Goal: Information Seeking & Learning: Learn about a topic

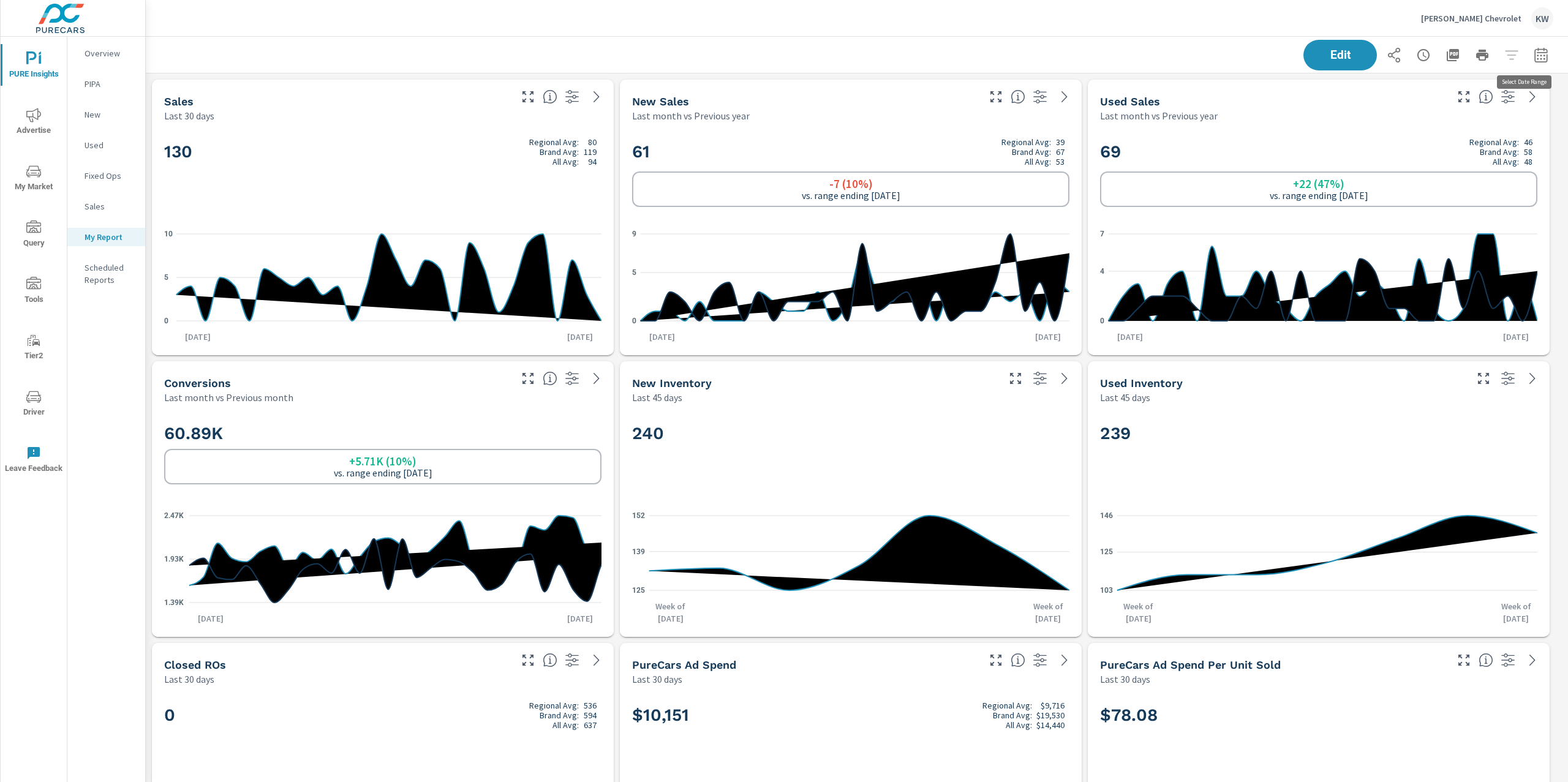
scroll to position [5948, 1436]
click at [1535, 53] on icon "button" at bounding box center [1541, 55] width 14 height 14
click at [1483, 103] on select "Custom Yesterday Last week Last 7 days Last 14 days Last 30 days Last 45 days L…" at bounding box center [1431, 106] width 122 height 24
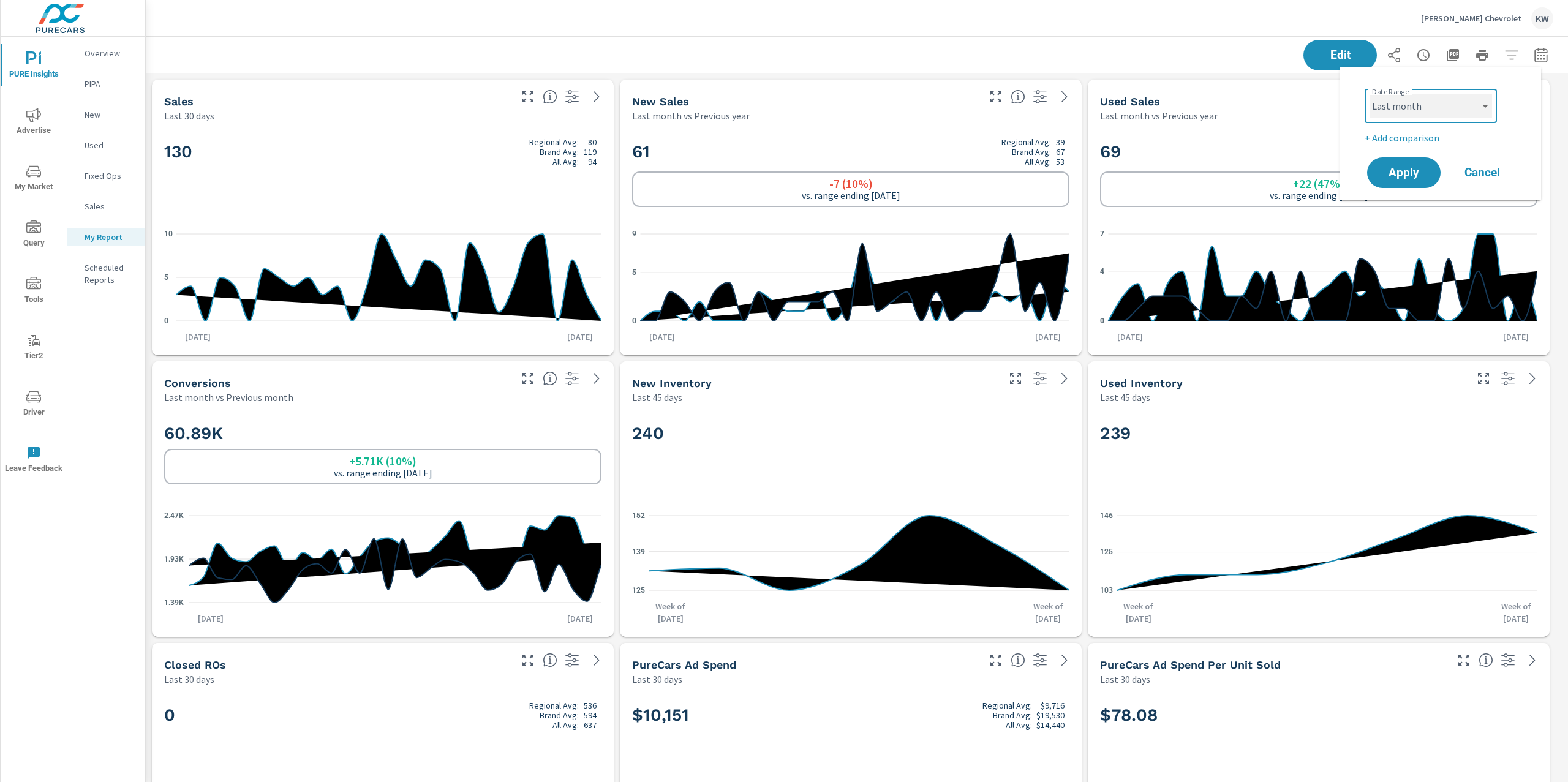
click at [1370, 93] on select "Custom Yesterday Last week Last 7 days Last 14 days Last 30 days Last 45 days L…" at bounding box center [1431, 106] width 122 height 24
select select "Last month"
click at [1404, 175] on span "Apply" at bounding box center [1404, 173] width 50 height 12
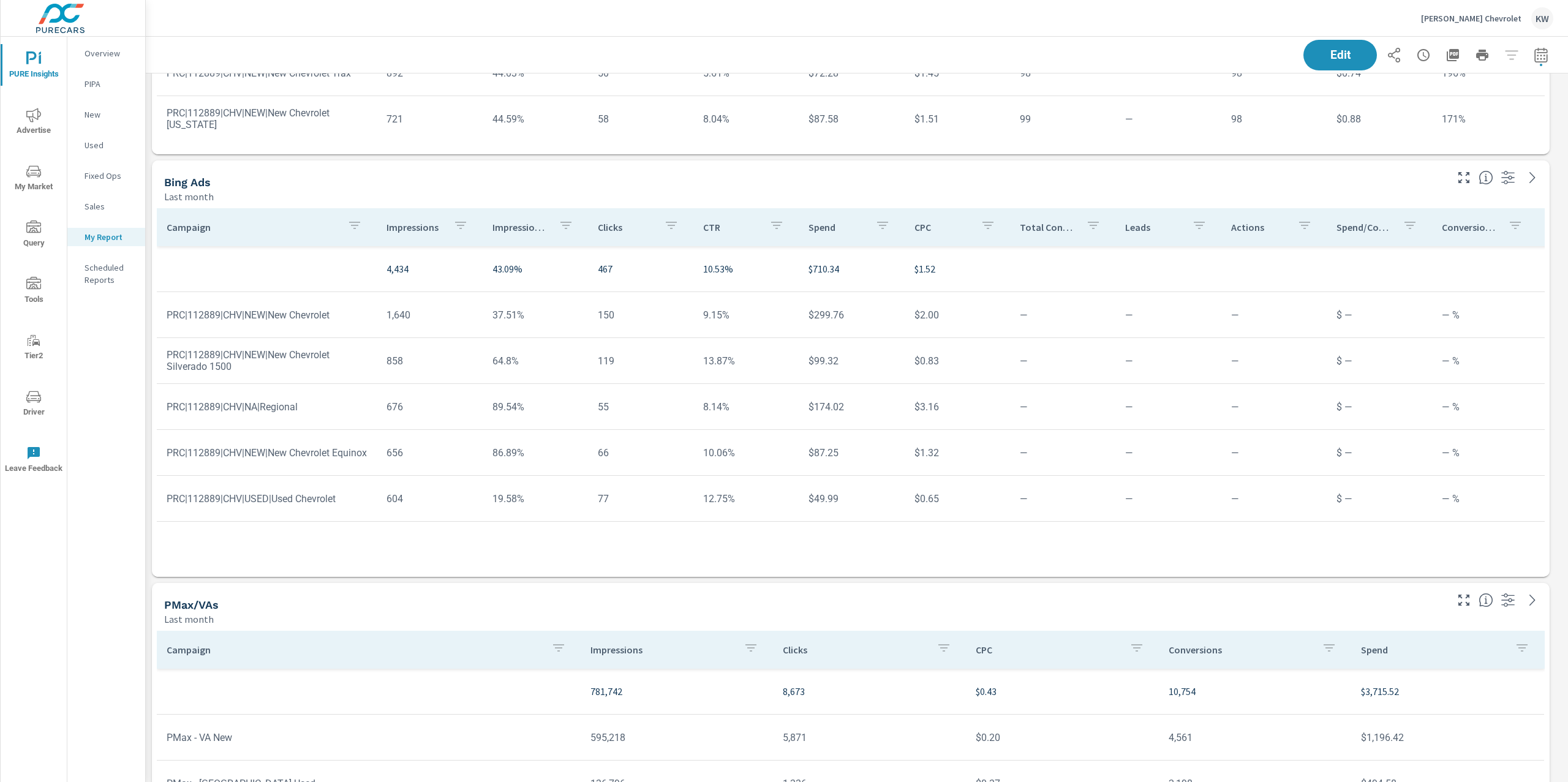
scroll to position [4564, 0]
click at [510, 234] on p "Impression Share" at bounding box center [521, 231] width 56 height 12
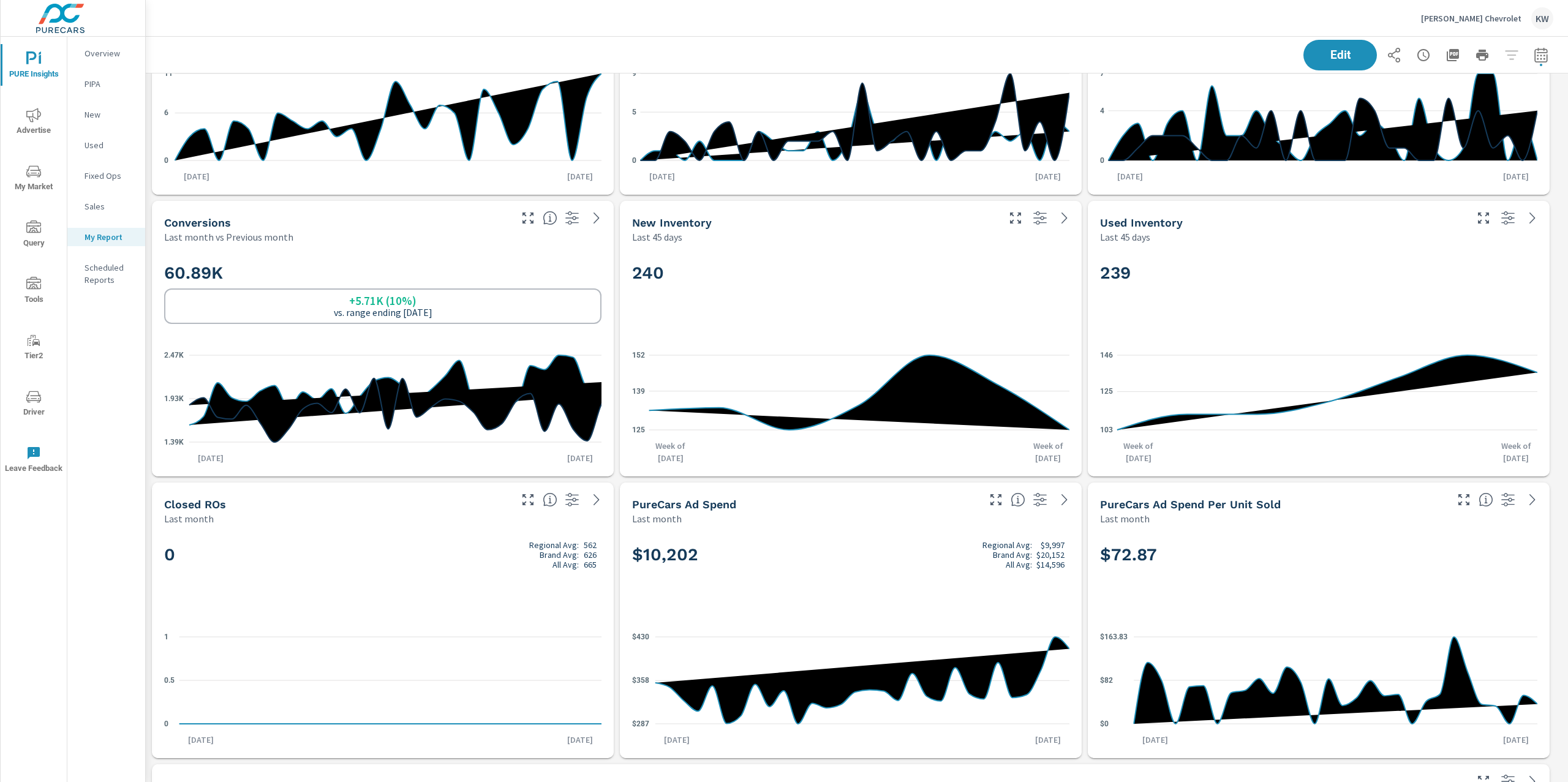
scroll to position [209, 0]
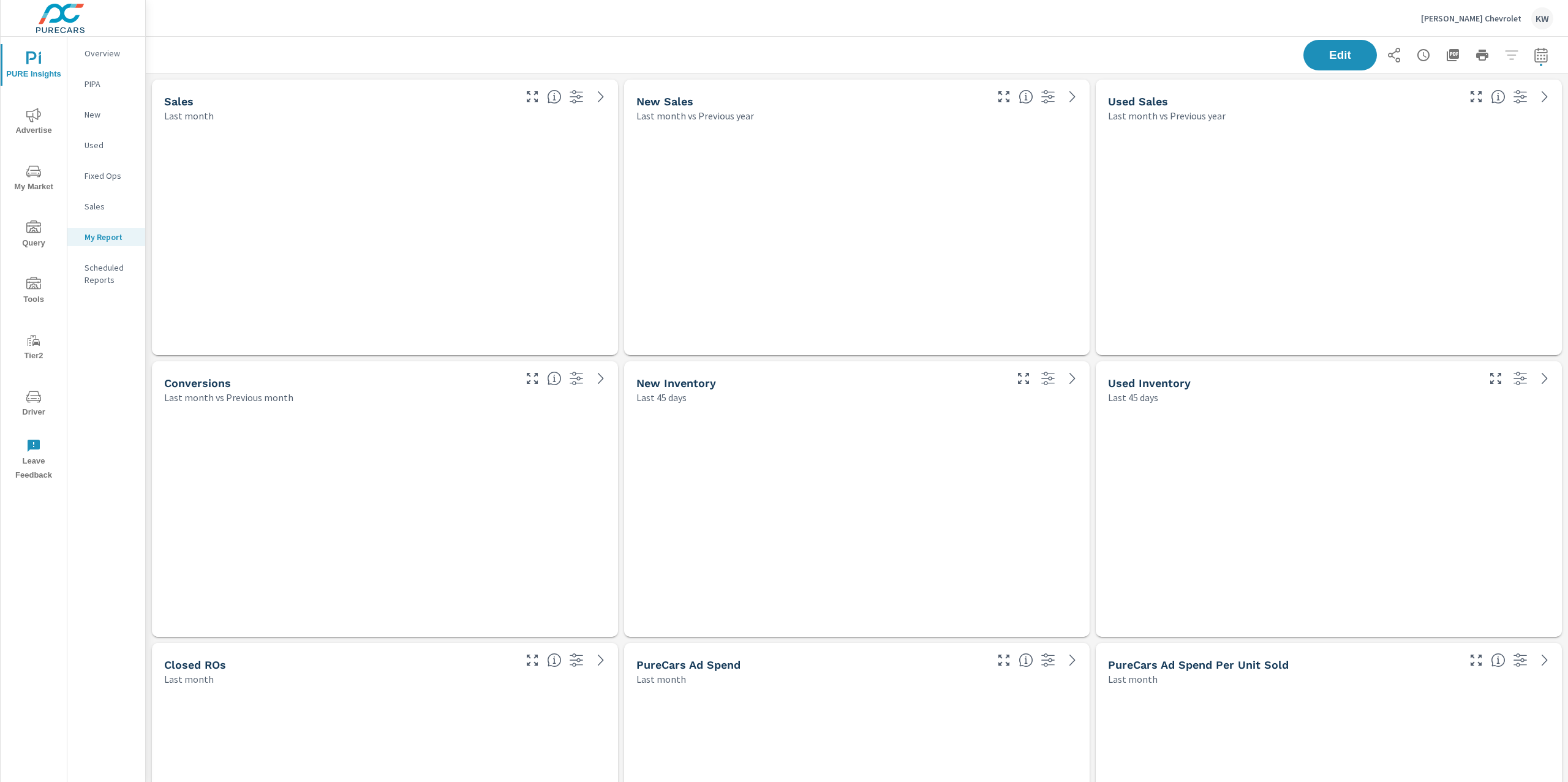
scroll to position [5948, 1436]
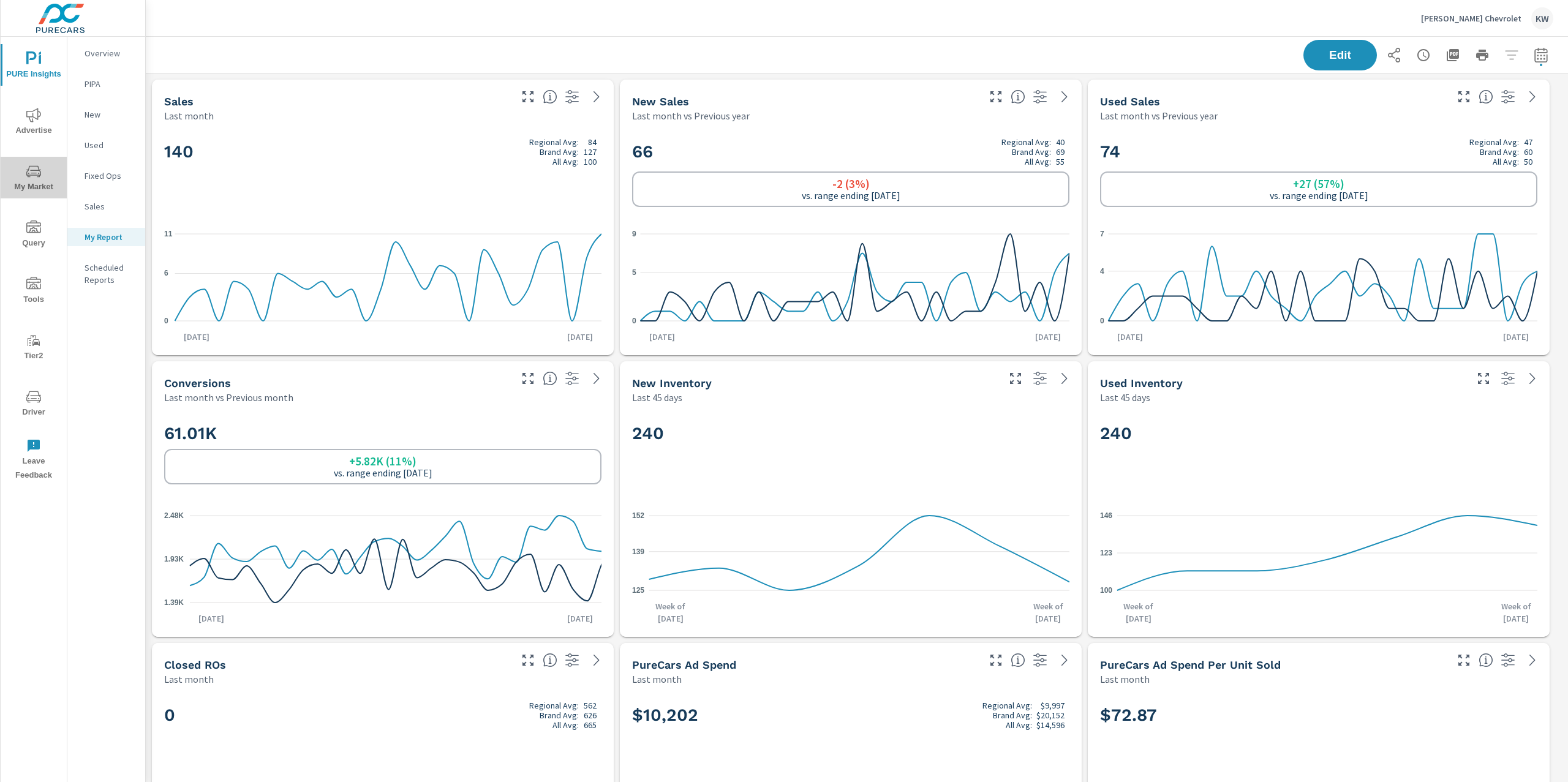
click at [49, 172] on span "My Market" at bounding box center [34, 179] width 59 height 30
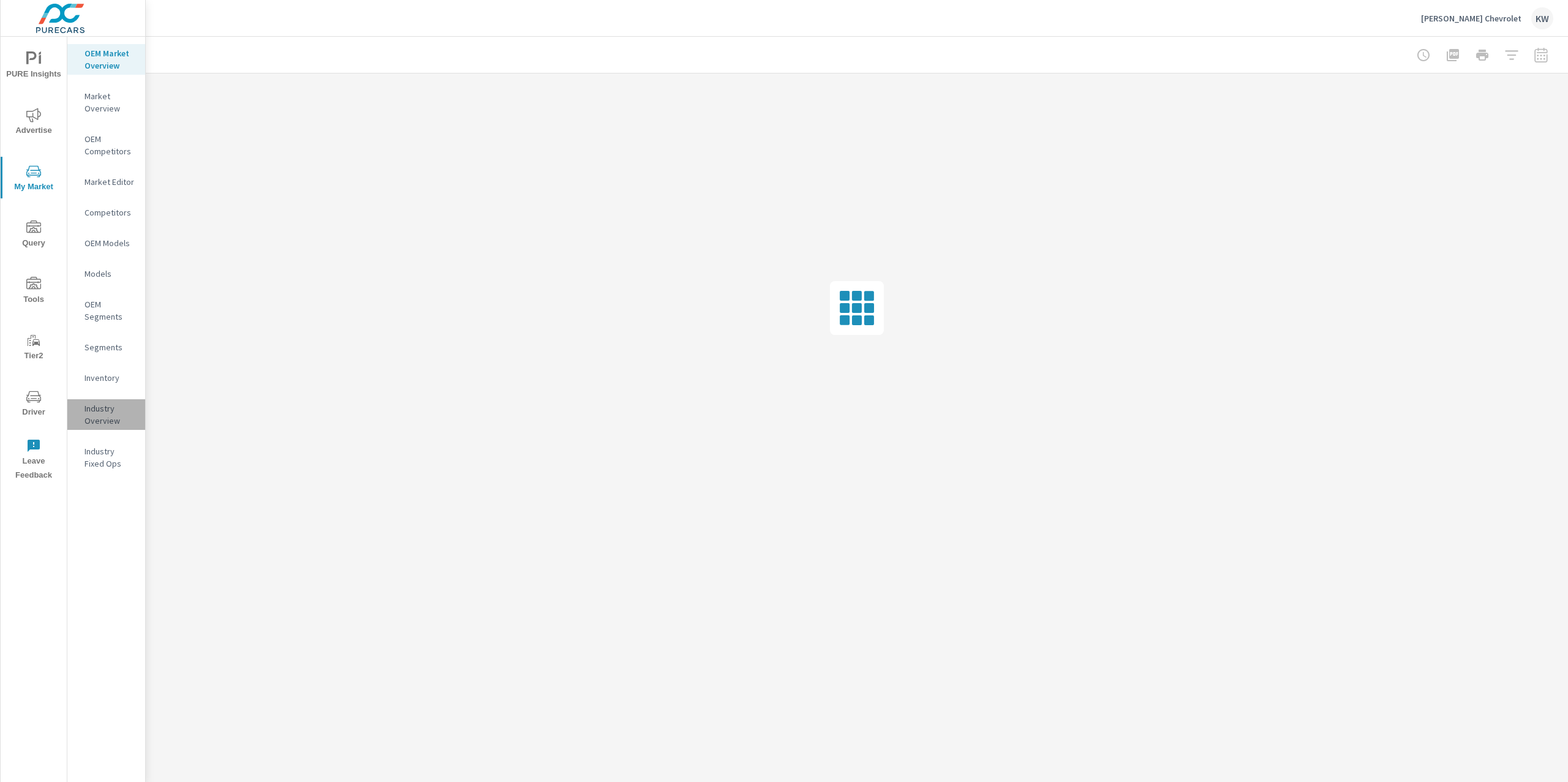
click at [100, 416] on p "Industry Overview" at bounding box center [110, 415] width 51 height 24
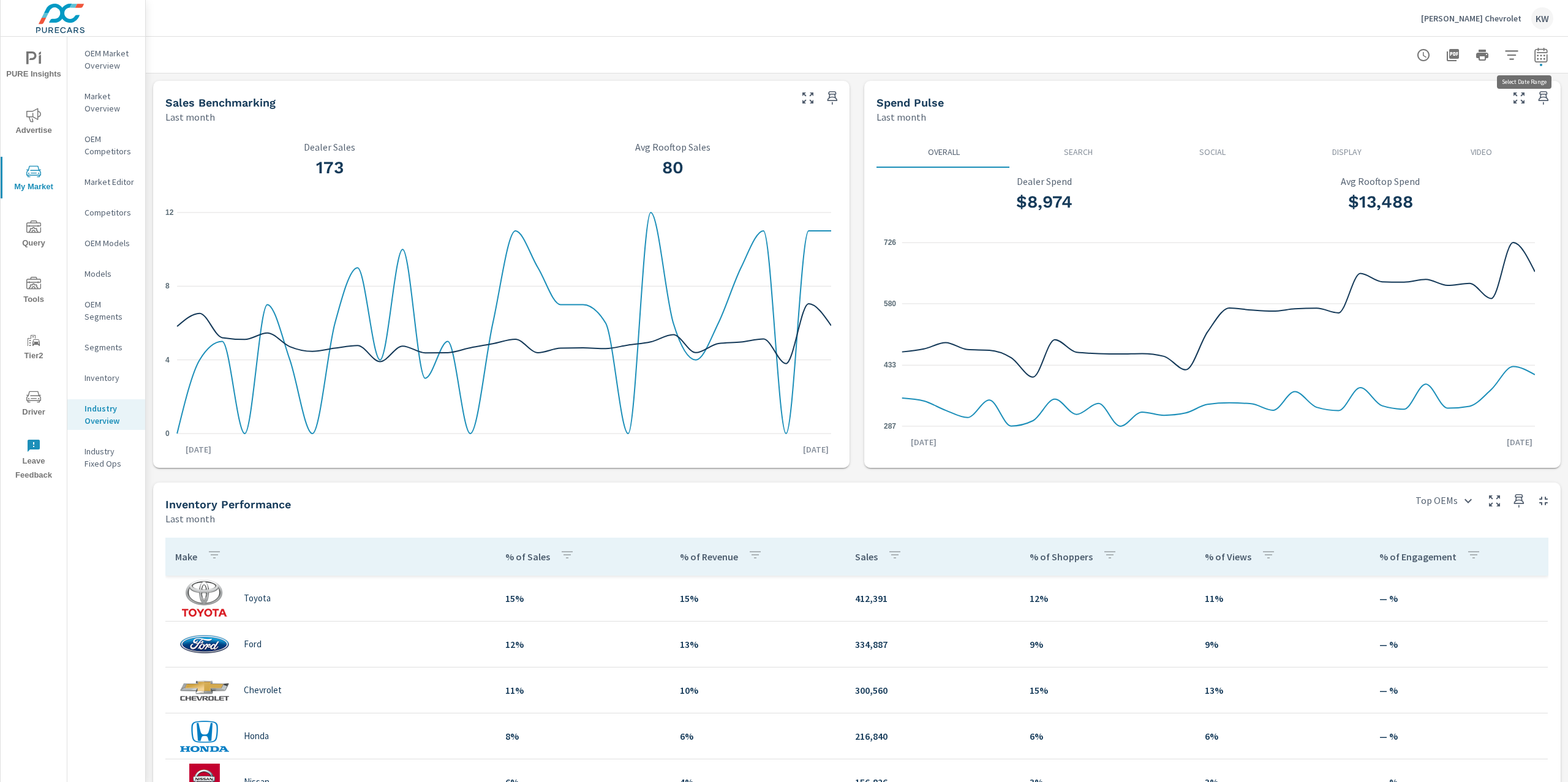
click at [1535, 59] on icon "button" at bounding box center [1541, 55] width 13 height 14
click at [1480, 99] on select "Custom Yesterday Last week Last 7 days Last 14 days Last 30 days Last 45 days L…" at bounding box center [1431, 106] width 122 height 24
click at [1370, 93] on select "Custom Yesterday Last week Last 7 days Last 14 days Last 30 days Last 45 days L…" at bounding box center [1431, 106] width 122 height 24
select select "Last 60 days"
click at [1412, 139] on p "+ Add comparison" at bounding box center [1444, 138] width 157 height 14
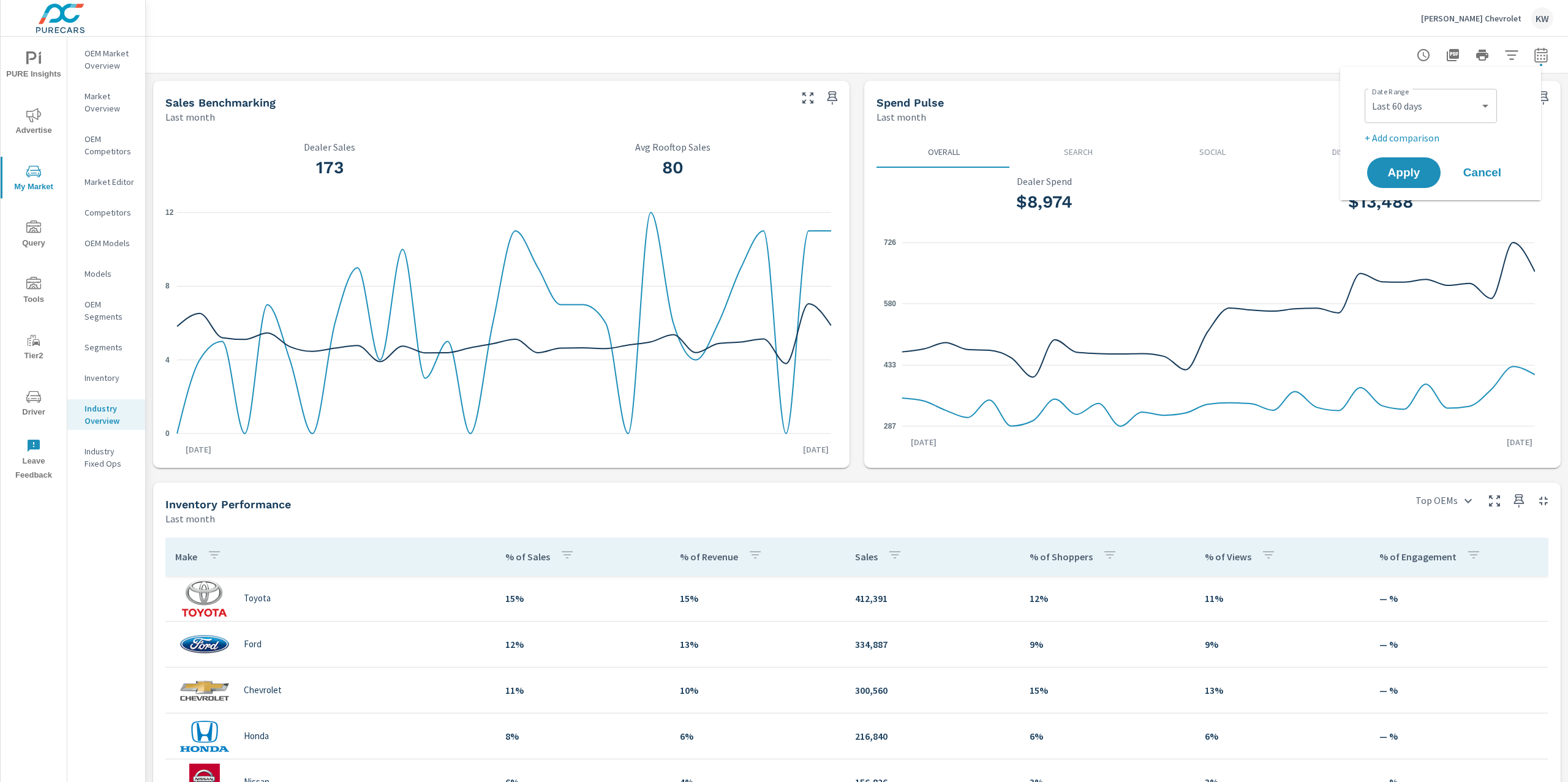
select select "Previous period"
click at [1395, 213] on span "Apply" at bounding box center [1404, 207] width 50 height 12
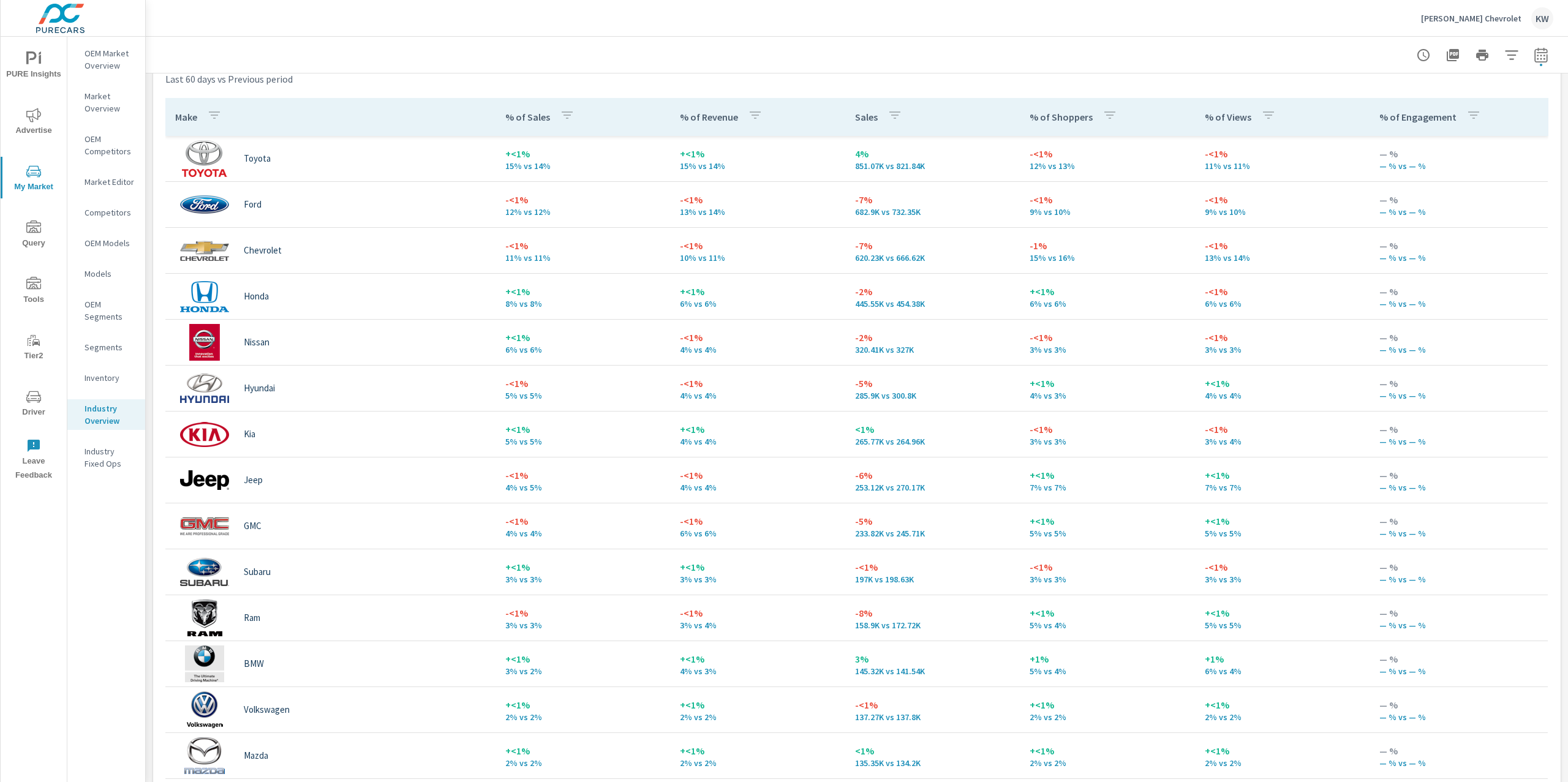
scroll to position [559, 0]
